Goal: Check status: Check status

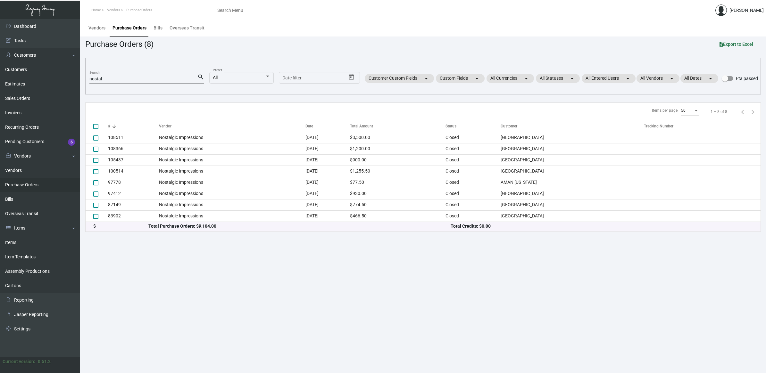
click at [104, 74] on div "nostal Search" at bounding box center [143, 79] width 108 height 10
drag, startPoint x: 104, startPoint y: 77, endPoint x: 42, endPoint y: 79, distance: 62.2
click at [42, 79] on div "Dashboard Dashboard Tasks Customers Customers Estimates Sales Orders Invoices R…" at bounding box center [383, 196] width 766 height 354
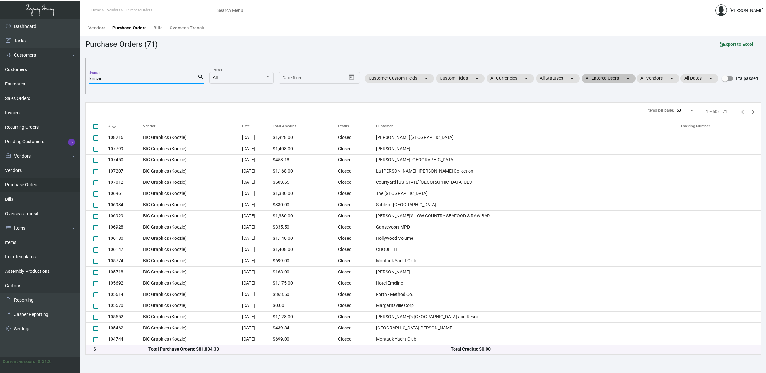
type input "koozie"
click at [610, 74] on mat-chip "All Entered Users arrow_drop_down" at bounding box center [609, 78] width 54 height 9
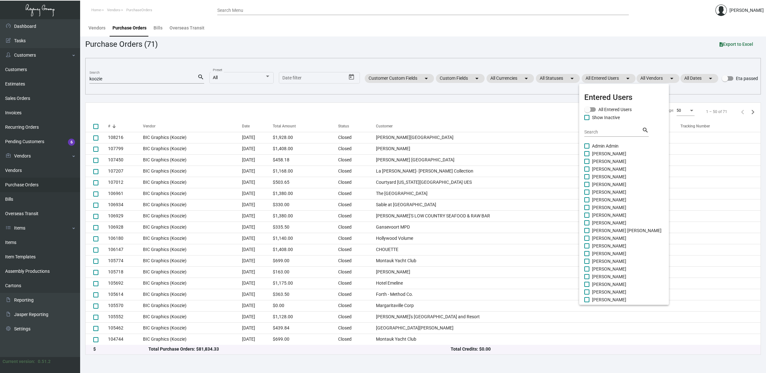
click at [619, 241] on mat-checkbox "[PERSON_NAME]" at bounding box center [623, 239] width 79 height 8
click at [601, 244] on span "[PERSON_NAME]" at bounding box center [609, 246] width 34 height 8
click at [587, 249] on input "[PERSON_NAME]" at bounding box center [587, 249] width 0 height 0
checkbox input "true"
click at [395, 44] on div at bounding box center [383, 186] width 766 height 373
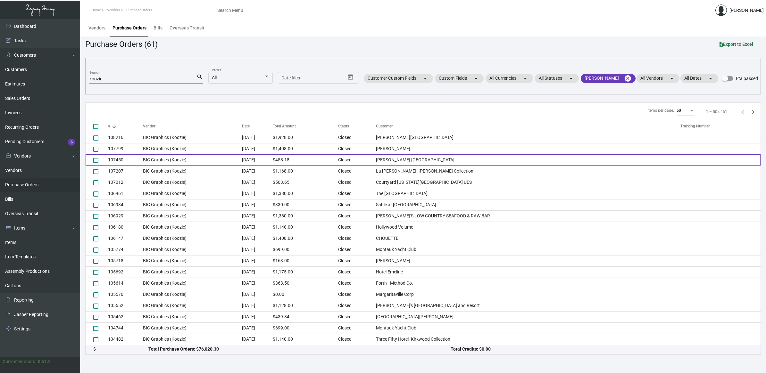
click at [207, 164] on td "BIC Graphics (Koozie)" at bounding box center [192, 159] width 99 height 11
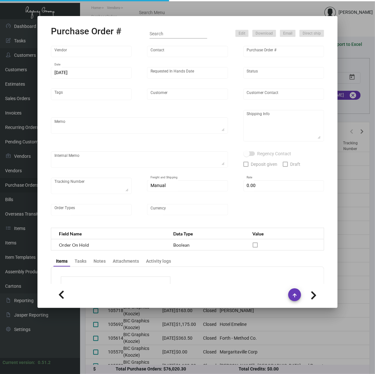
type input "BIC Graphics (Koozie)"
type input "Order Entry"
type input "107450"
type input "[DATE]"
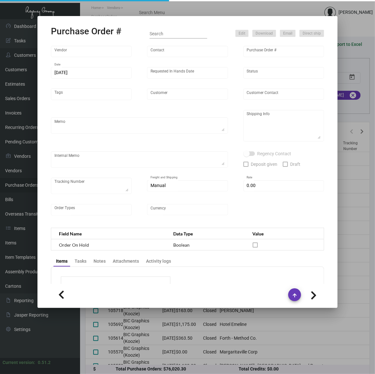
type input "[PERSON_NAME] [GEOGRAPHIC_DATA]"
type input "[PERSON_NAME]"
type textarea "Repeat previous PO 97297. BLIND Ship via UPS Ground Acct# 1AY276."
type textarea "[PERSON_NAME] [GEOGRAPHIC_DATA] [STREET_ADDRESS][PERSON_NAME]"
type textarea "9.20 - AS ACH 09/20"
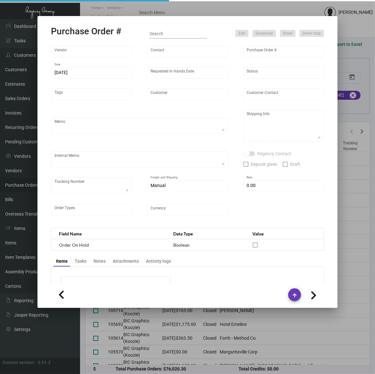
checkbox input "true"
type input "$ 0.00"
type input "United States Dollar $"
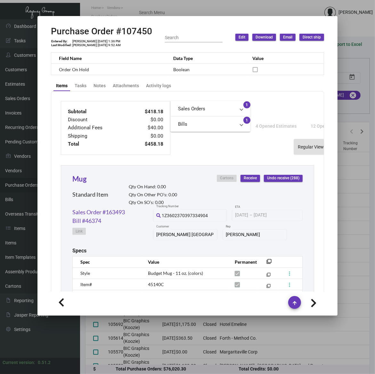
scroll to position [240, 0]
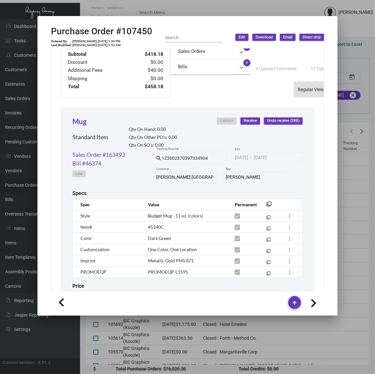
click at [159, 227] on span "45140C" at bounding box center [156, 226] width 16 height 5
copy tr "45140C filter_none"
click at [159, 238] on span "Dark Green" at bounding box center [159, 237] width 23 height 5
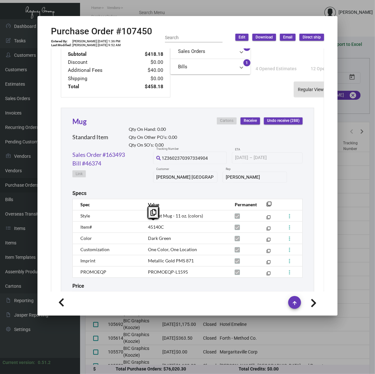
click at [159, 238] on span "Dark Green" at bounding box center [159, 237] width 23 height 5
drag, startPoint x: 159, startPoint y: 238, endPoint x: 175, endPoint y: 228, distance: 19.1
click at [159, 238] on span "Dark Green" at bounding box center [159, 237] width 23 height 5
copy tr "Dark Green filter_none"
click at [167, 255] on td "Metallic Gold PMS 871" at bounding box center [185, 260] width 87 height 11
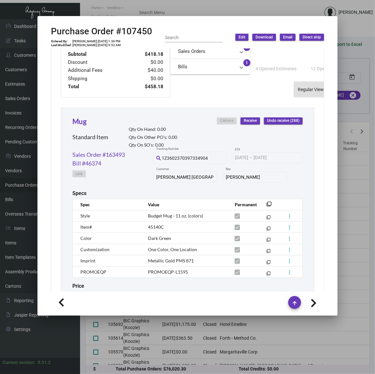
click at [165, 260] on span "Metallic Gold PMS 871" at bounding box center [171, 260] width 46 height 5
copy tr "Metallic Gold PMS 871 filter_none"
click at [139, 31] on h2 "Purchase Order #107450" at bounding box center [101, 31] width 101 height 11
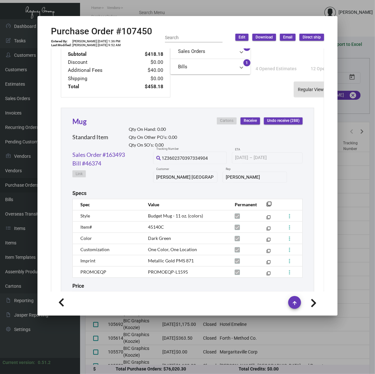
click at [139, 31] on h2 "Purchase Order #107450" at bounding box center [101, 31] width 101 height 11
copy h2 "107450"
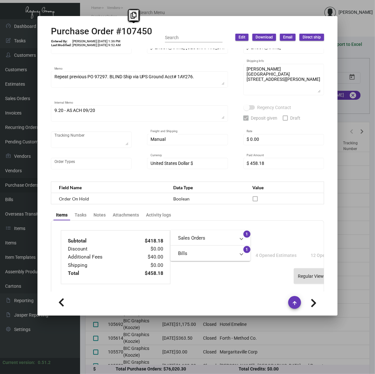
scroll to position [0, 0]
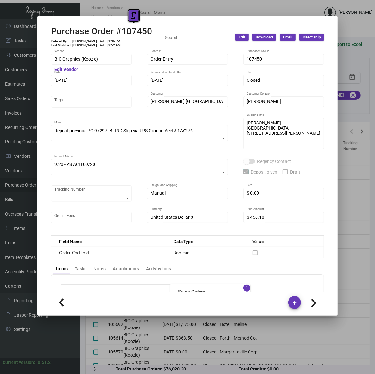
click at [132, 18] on icon at bounding box center [134, 15] width 6 height 7
copy h2 "107450"
